Goal: Task Accomplishment & Management: Manage account settings

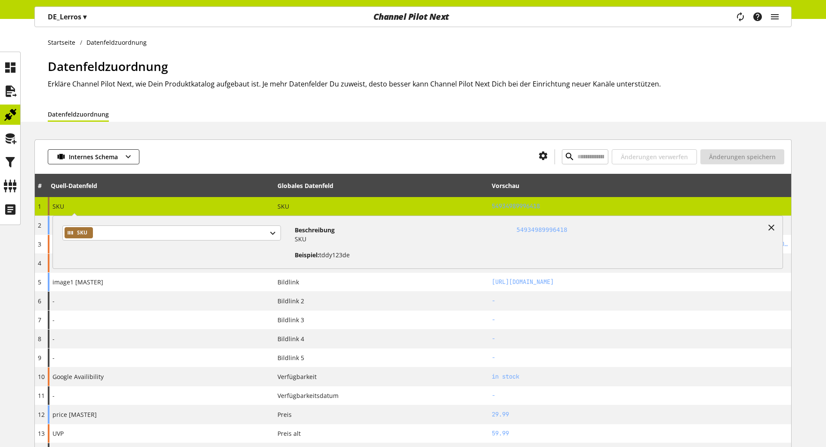
click at [59, 19] on p "DE_Lerros ▾" at bounding box center [67, 17] width 39 height 10
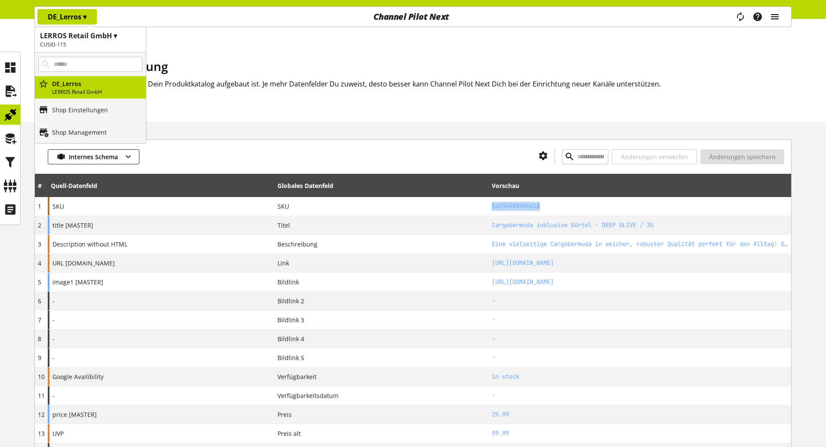
click at [779, 18] on icon "main navigation" at bounding box center [775, 16] width 10 height 15
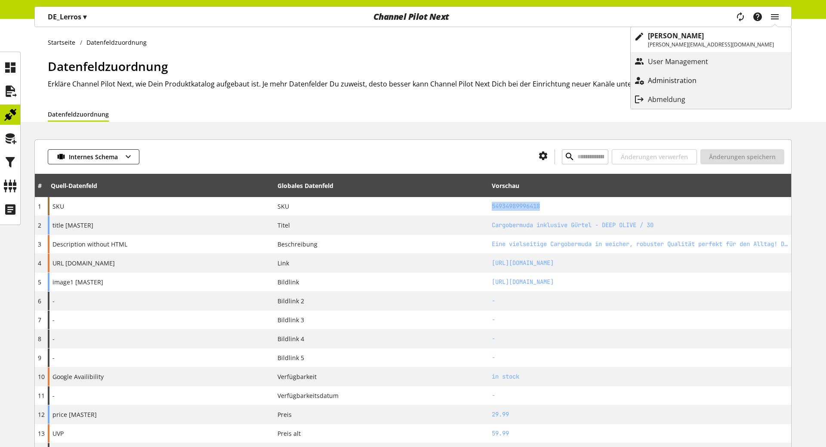
click at [714, 77] on p "Administration" at bounding box center [681, 80] width 66 height 10
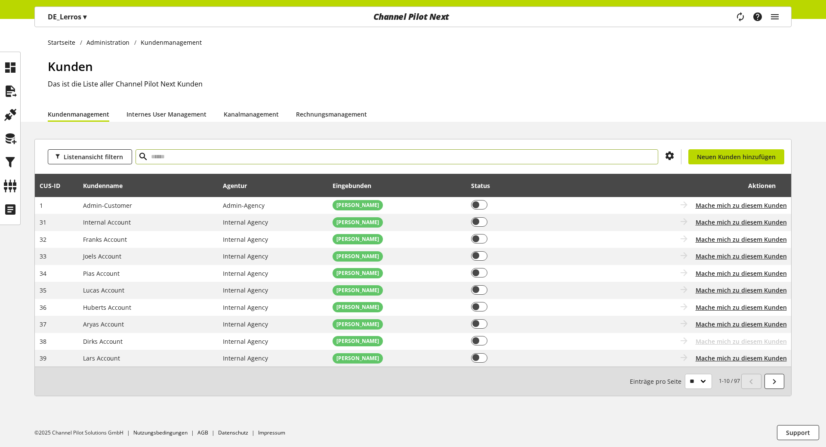
click at [188, 151] on input "text" at bounding box center [397, 156] width 523 height 15
type input "***"
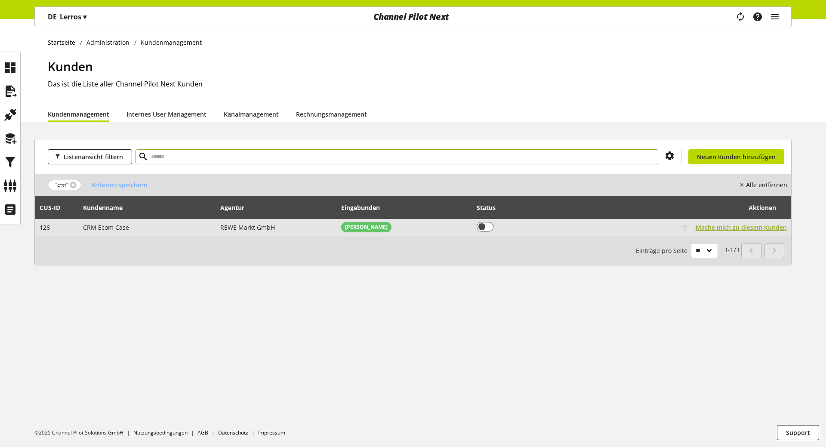
click at [751, 226] on span "Mache mich zu diesem Kunden" at bounding box center [741, 227] width 91 height 9
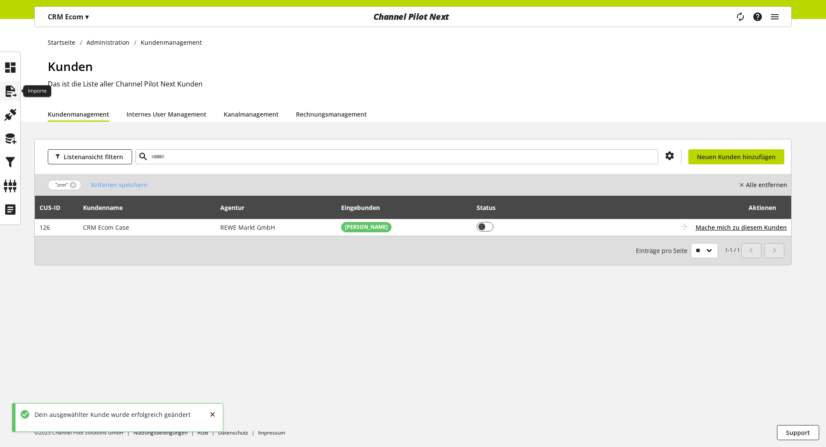
click at [15, 93] on icon at bounding box center [10, 91] width 14 height 17
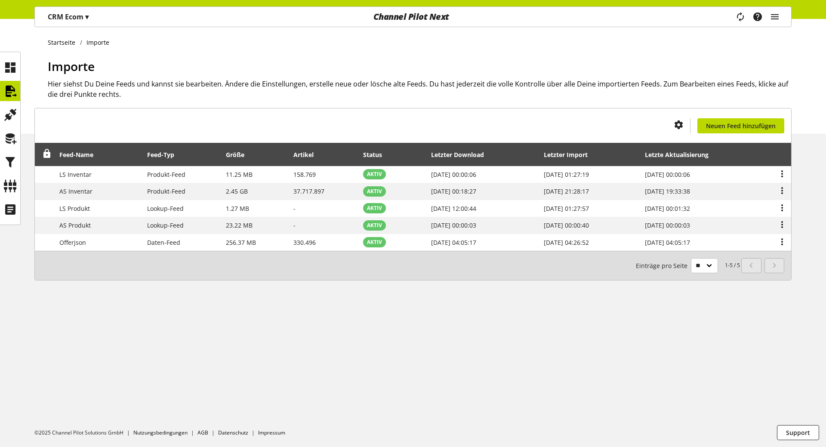
click at [62, 16] on p "CRM Ecom ▾" at bounding box center [68, 17] width 41 height 10
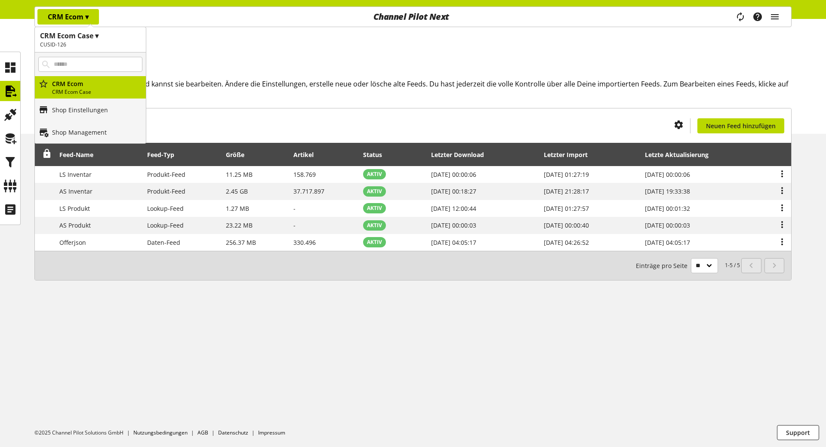
click at [284, 286] on div "Du bist nicht berechtigt, einen Import-Feed zu erstellen. Neuen Feed hinzufügen…" at bounding box center [413, 204] width 826 height 193
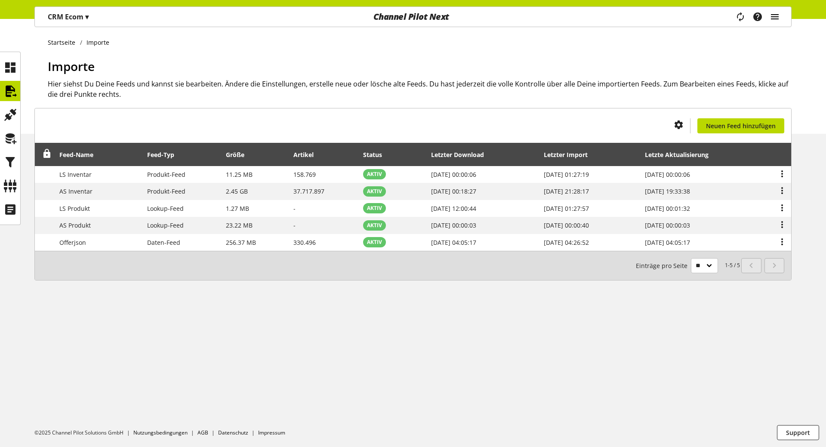
click at [771, 18] on icon "main navigation" at bounding box center [775, 16] width 10 height 15
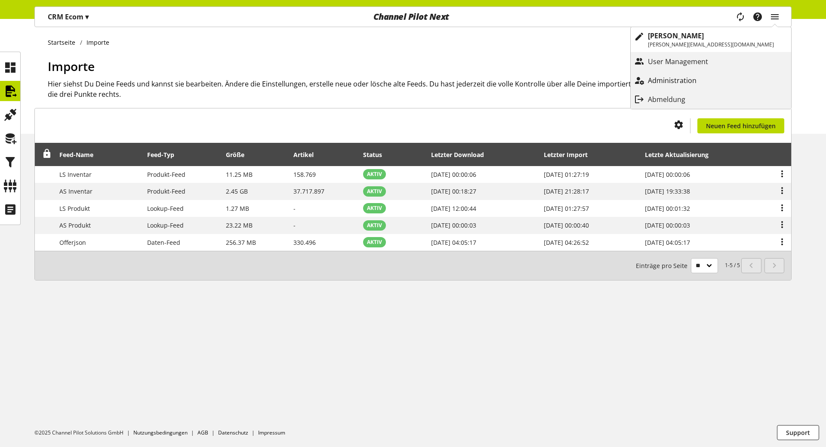
click at [696, 84] on p "Administration" at bounding box center [681, 80] width 66 height 10
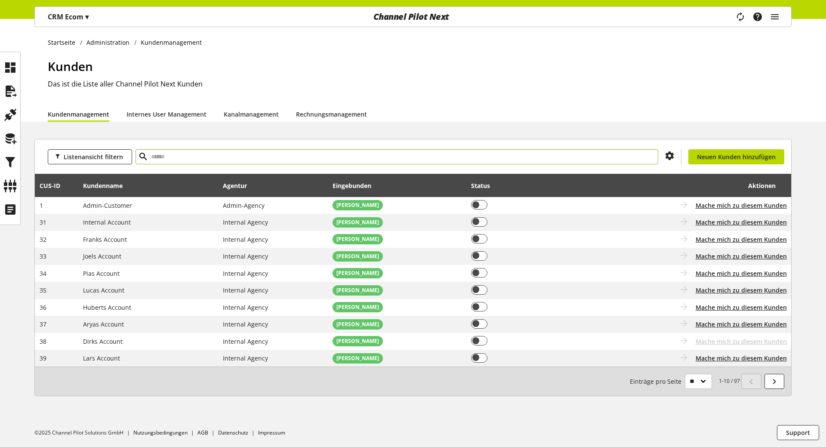
click at [177, 157] on input "text" at bounding box center [397, 156] width 523 height 15
paste input "***"
type input "***"
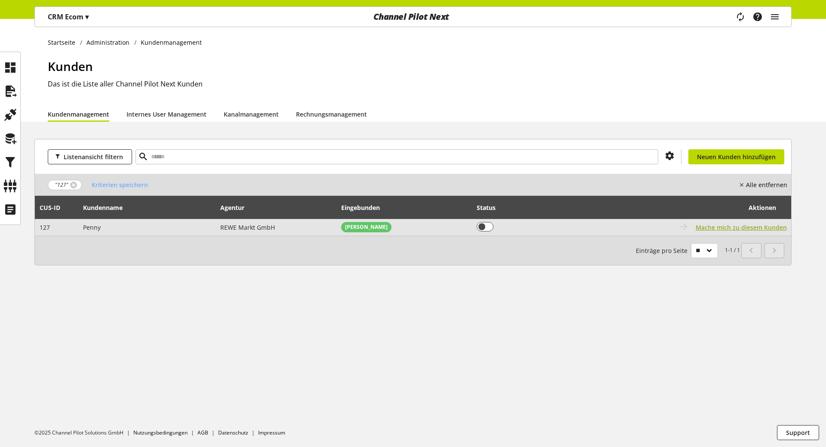
click at [758, 229] on span "Mache mich zu diesem Kunden" at bounding box center [741, 227] width 91 height 9
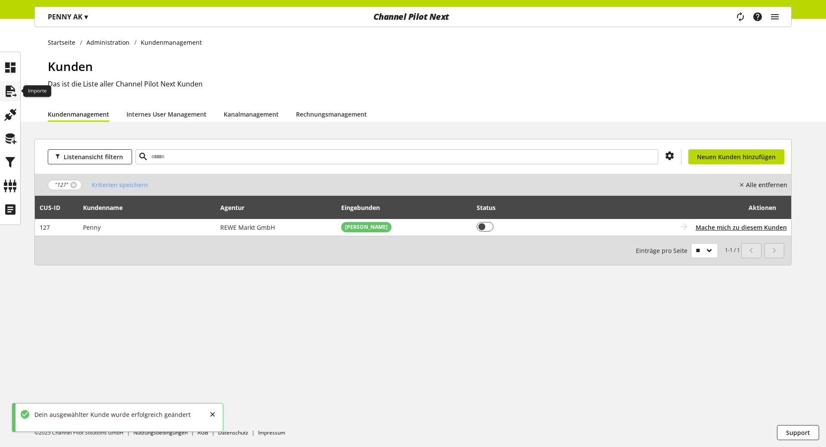
click at [5, 91] on icon at bounding box center [10, 91] width 14 height 17
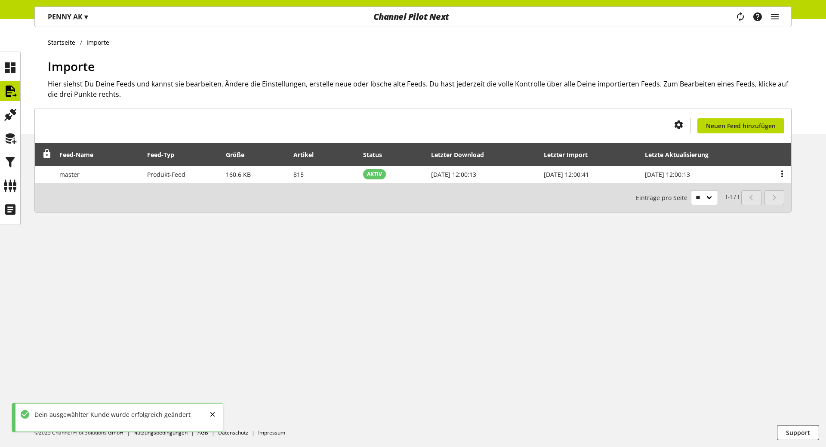
click at [59, 20] on p "PENNY AK ▾" at bounding box center [68, 17] width 40 height 10
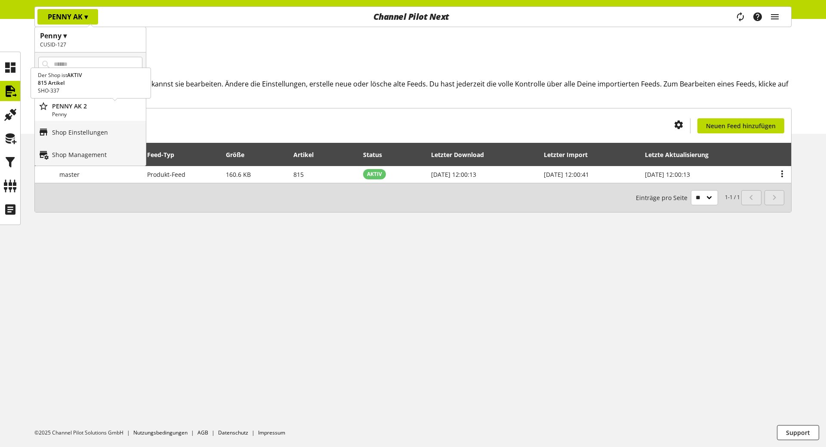
click at [82, 115] on p "Penny" at bounding box center [97, 115] width 90 height 8
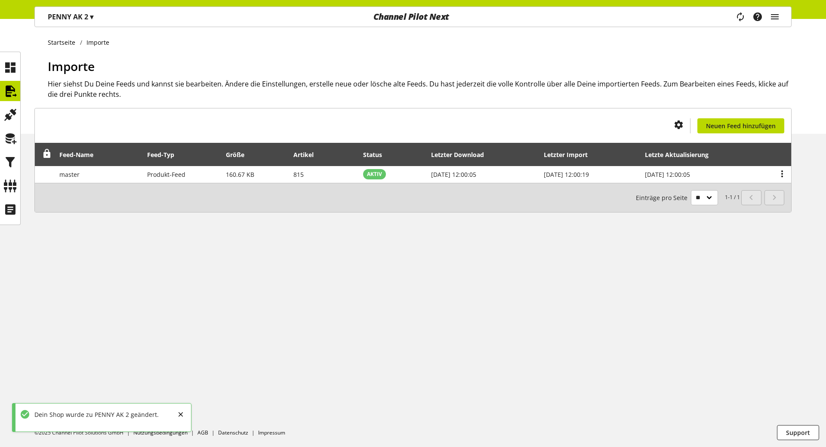
click at [80, 15] on p "PENNY AK 2 ▾" at bounding box center [71, 17] width 46 height 10
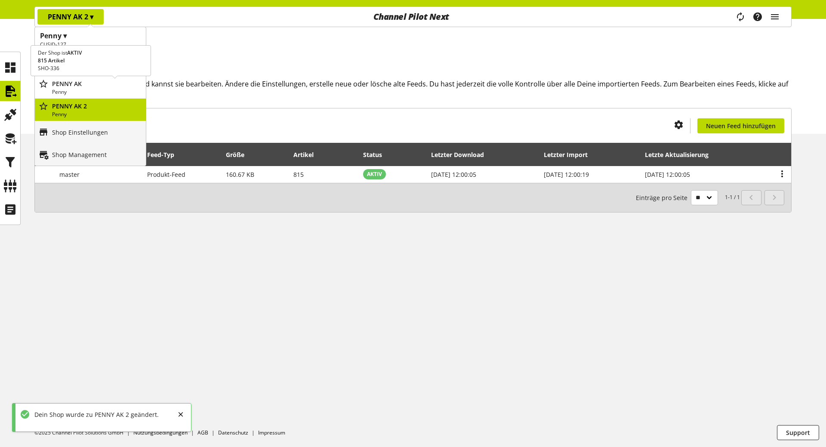
click at [65, 92] on p "Penny" at bounding box center [97, 92] width 90 height 8
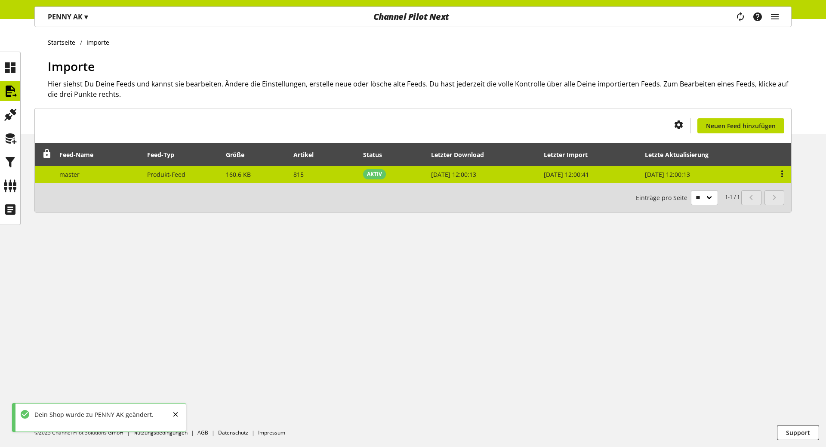
click at [111, 173] on td "master" at bounding box center [99, 174] width 88 height 17
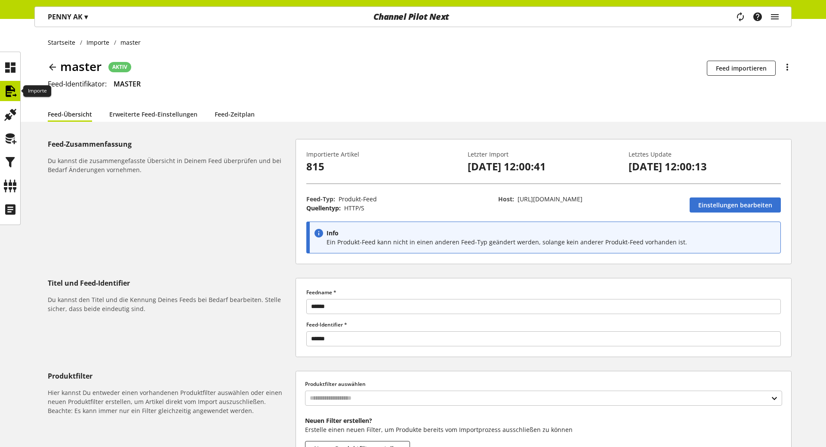
click at [13, 91] on icon at bounding box center [10, 91] width 14 height 17
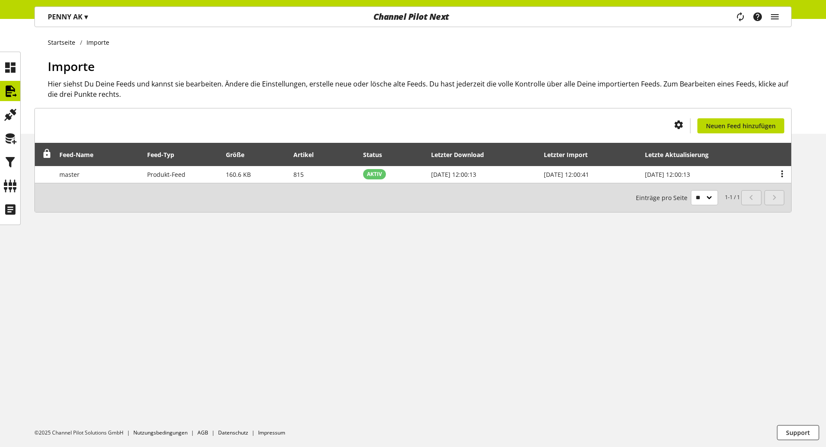
click at [77, 7] on div "PENNY AK ▾ Penny ▾ CUSID-127 Alle Kunden CRM Ecom Case DCO Projekt 1 Penny Toom…" at bounding box center [413, 9] width 826 height 19
click at [75, 15] on p "PENNY AK ▾" at bounding box center [68, 17] width 40 height 10
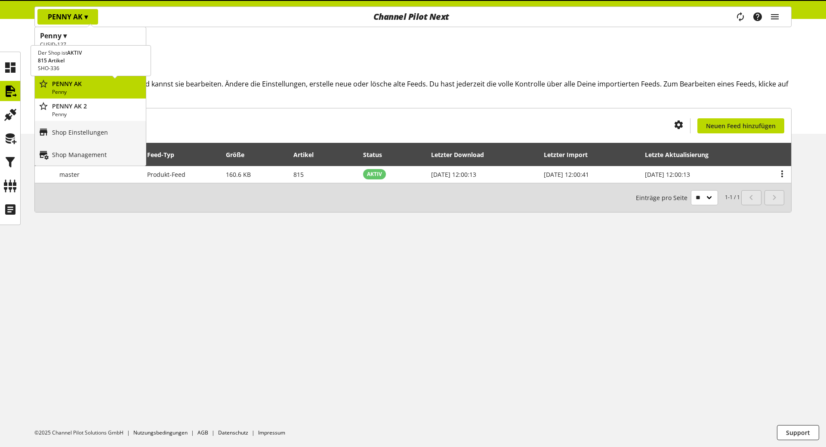
click at [71, 106] on p "PENNY AK 2" at bounding box center [97, 106] width 90 height 9
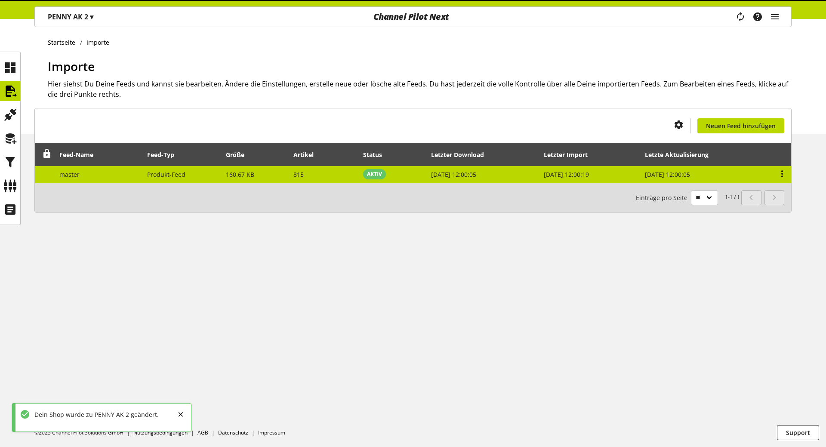
click at [589, 174] on span "[DATE] 12:00:19" at bounding box center [566, 174] width 45 height 8
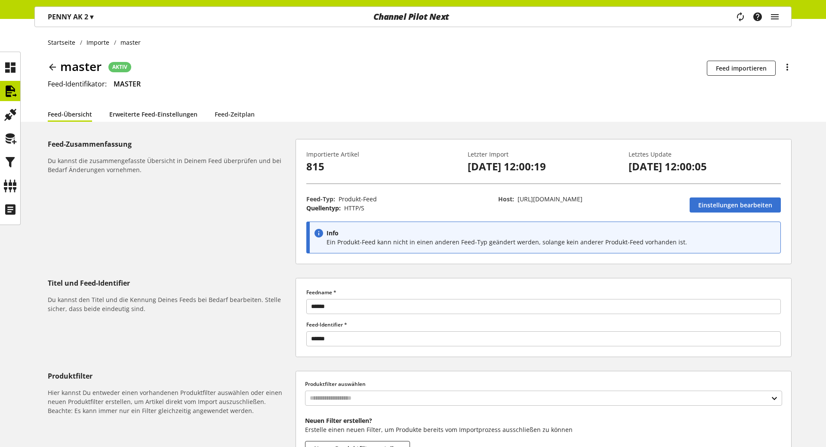
click at [139, 112] on link "Erweiterte Feed-Einstellungen" at bounding box center [153, 114] width 88 height 16
select select "********"
select select "**********"
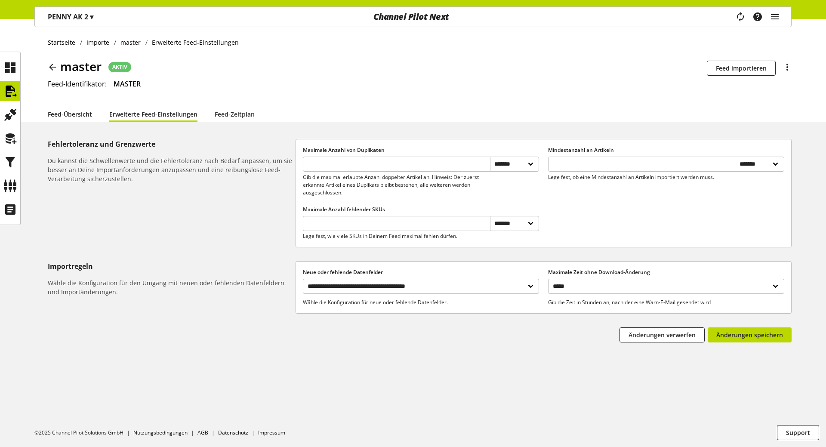
click at [77, 116] on link "Feed-Übersicht" at bounding box center [70, 114] width 44 height 16
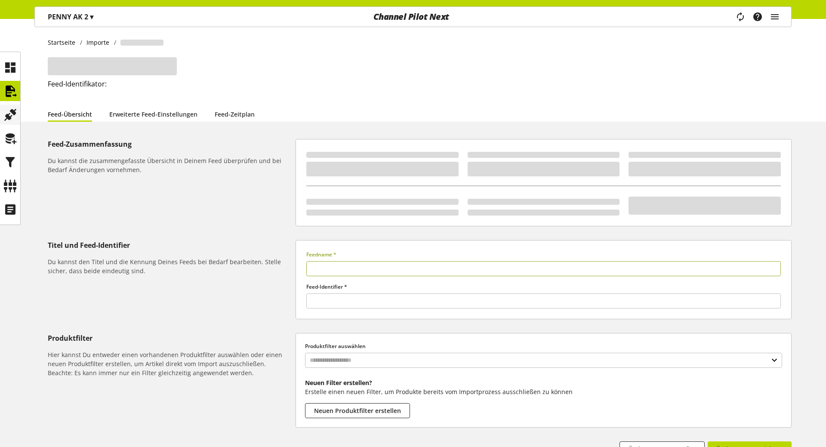
type input "******"
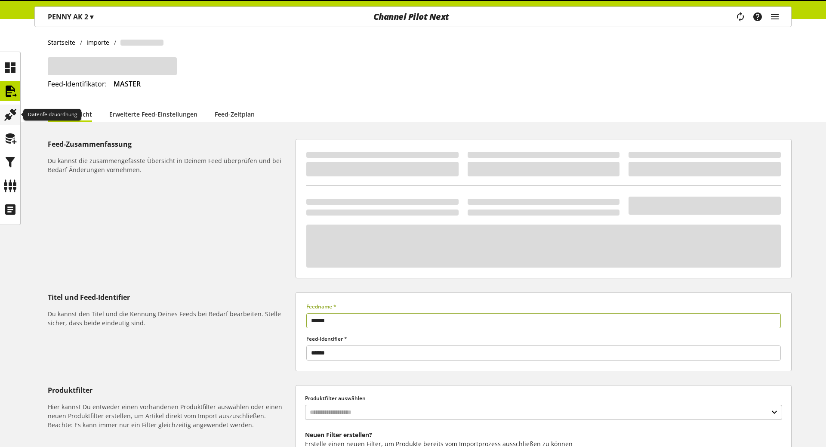
click at [1, 117] on div at bounding box center [10, 115] width 20 height 20
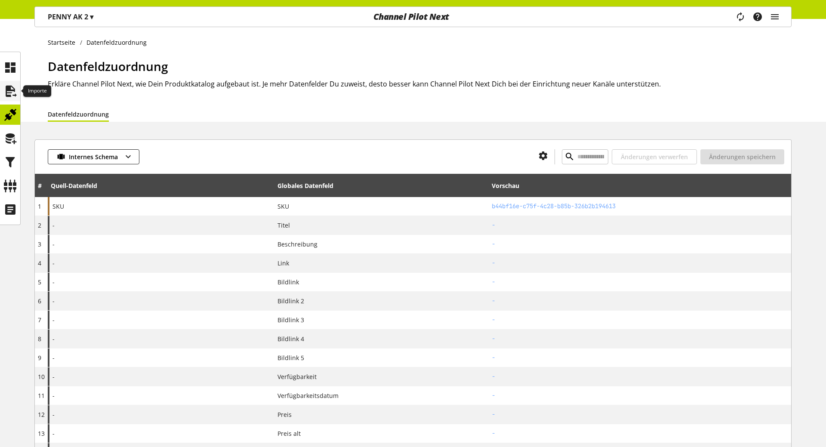
click at [16, 99] on icon at bounding box center [10, 91] width 14 height 17
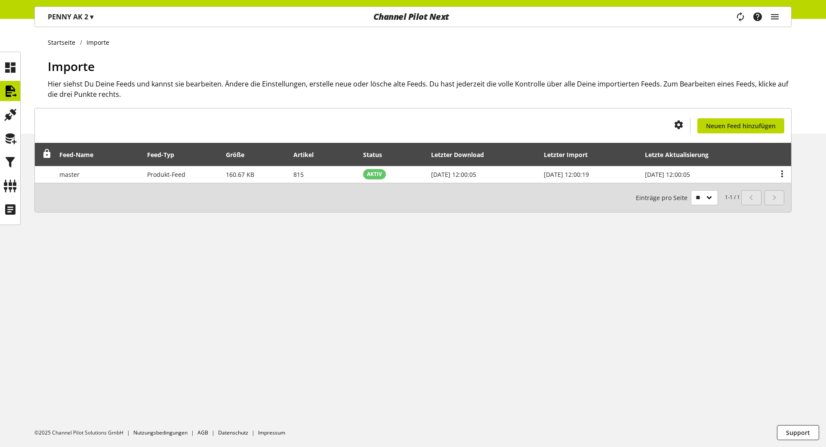
click at [92, 23] on div "PENNY AK 2 ▾" at bounding box center [70, 16] width 66 height 15
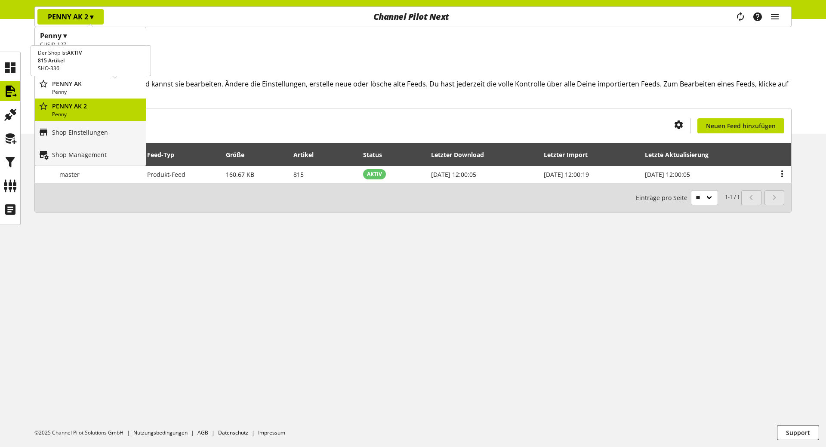
click at [81, 95] on p "Penny" at bounding box center [97, 92] width 90 height 8
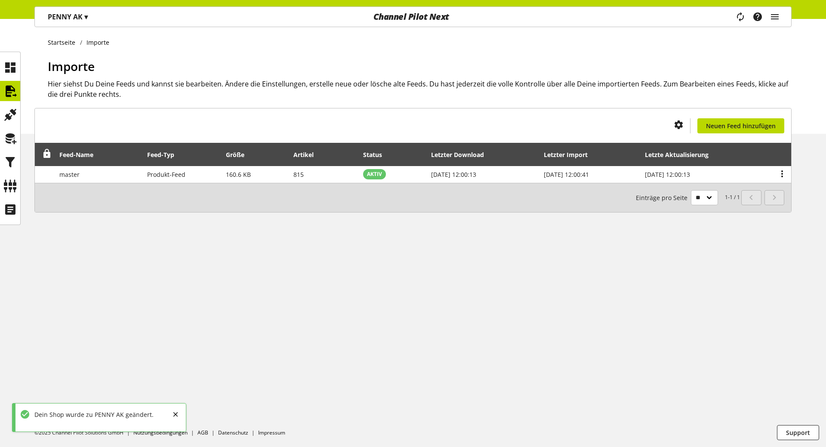
click at [781, 16] on div "Task-Manager Hilfe-Center [PERSON_NAME] [EMAIL_ADDRESS][DOMAIN_NAME] User Manag…" at bounding box center [760, 17] width 61 height 20
click at [771, 16] on icon "main navigation" at bounding box center [775, 16] width 10 height 15
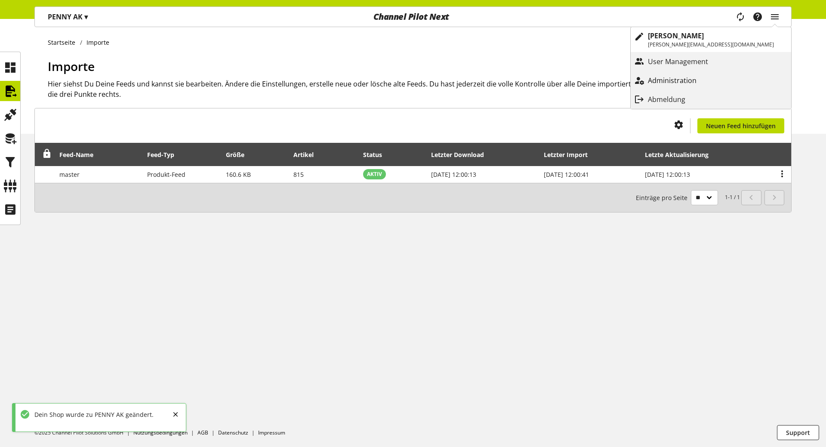
click at [714, 83] on p "Administration" at bounding box center [681, 80] width 66 height 10
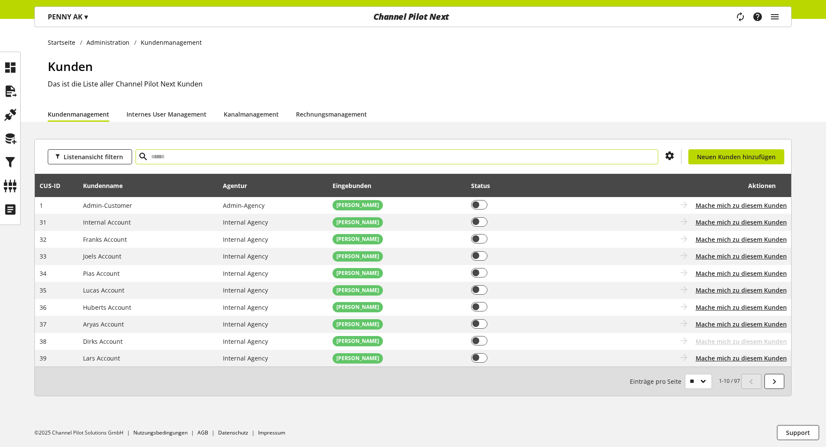
click at [159, 154] on input "text" at bounding box center [397, 156] width 523 height 15
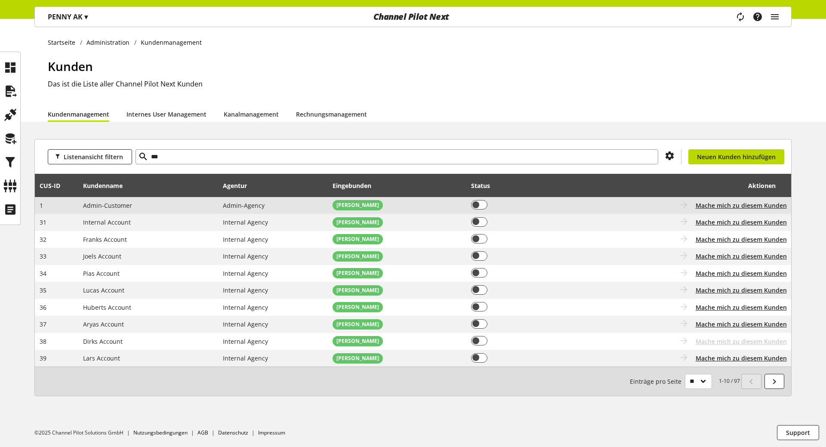
type input "***"
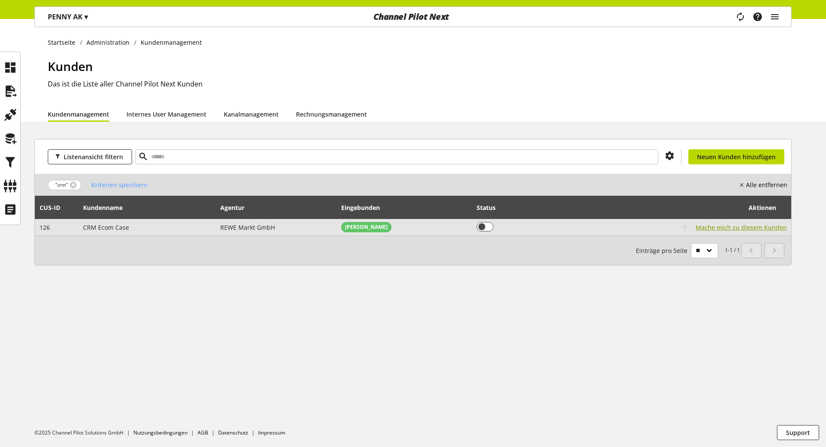
click at [733, 228] on span "Mache mich zu diesem Kunden" at bounding box center [741, 227] width 91 height 9
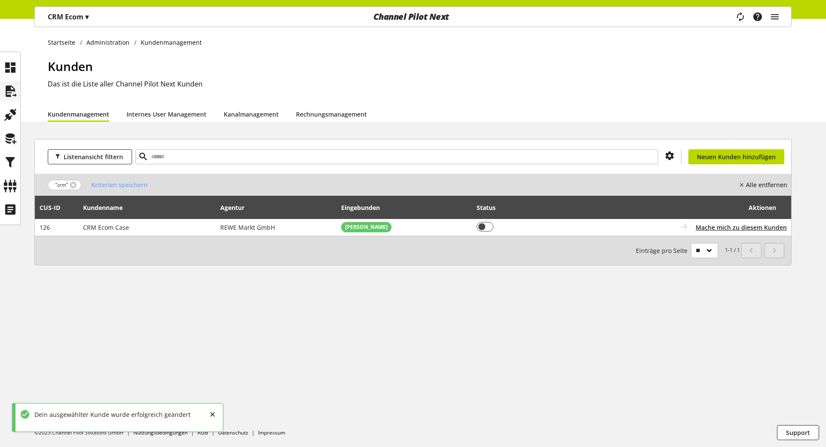
click at [18, 100] on div at bounding box center [10, 91] width 20 height 20
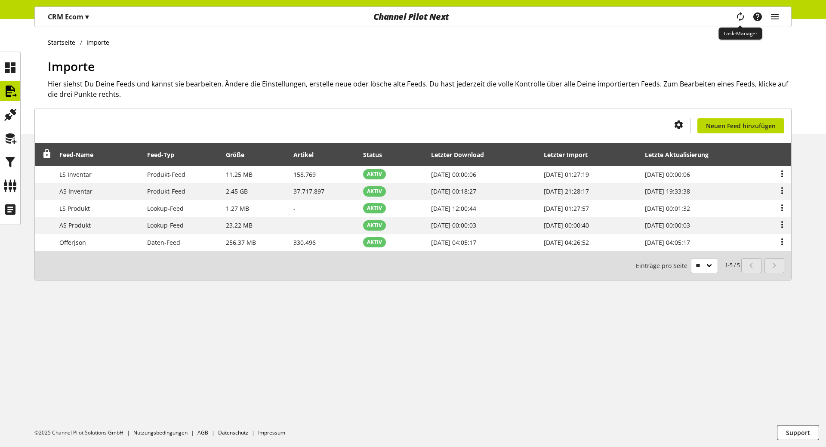
click at [743, 20] on icon "main navigation" at bounding box center [740, 16] width 10 height 15
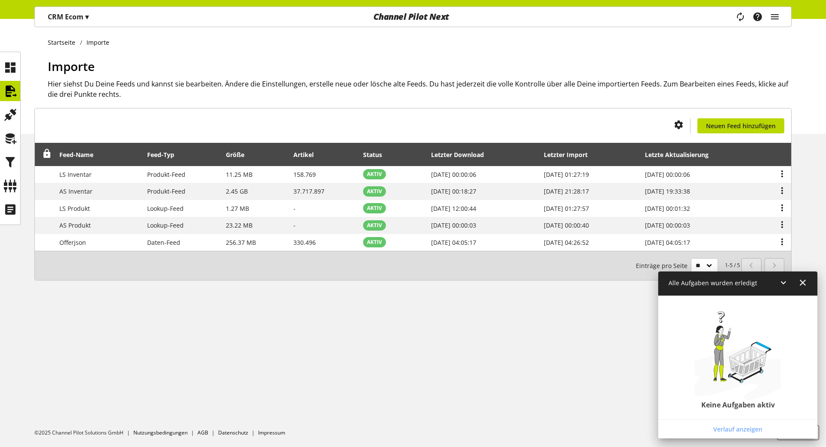
click at [606, 70] on h1 "Importe" at bounding box center [420, 66] width 744 height 18
